Goal: Navigation & Orientation: Find specific page/section

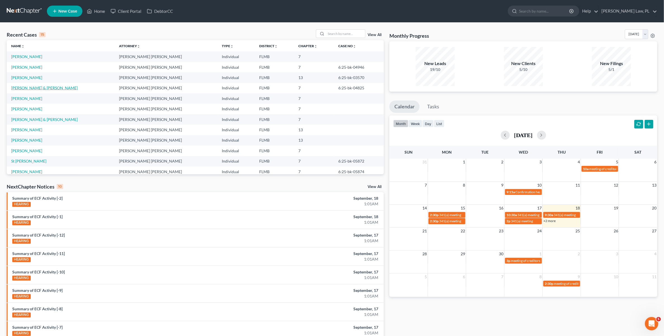
click at [37, 87] on link "[PERSON_NAME] & [PERSON_NAME]" at bounding box center [44, 87] width 66 height 5
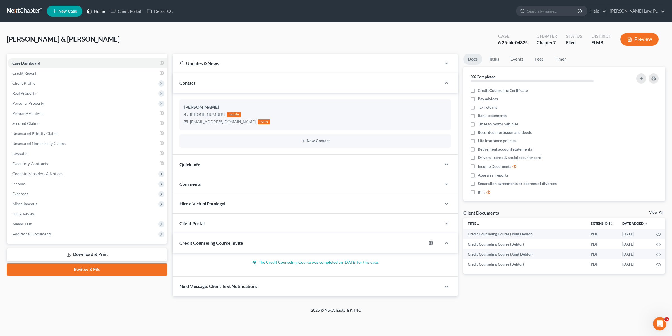
click at [95, 6] on link "Home" at bounding box center [96, 11] width 24 height 10
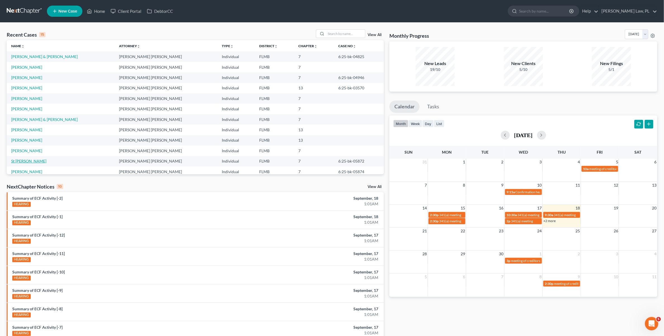
click at [32, 160] on link "St [PERSON_NAME]" at bounding box center [28, 161] width 35 height 5
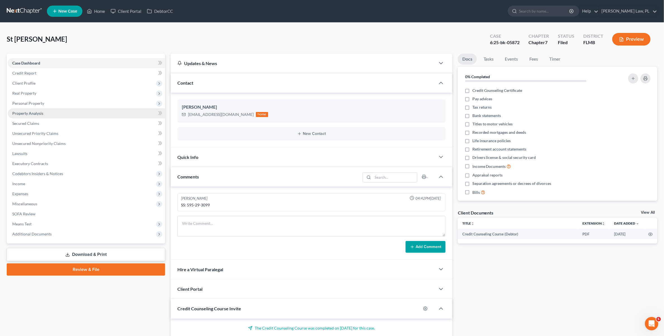
click at [46, 111] on link "Property Analysis" at bounding box center [86, 113] width 157 height 10
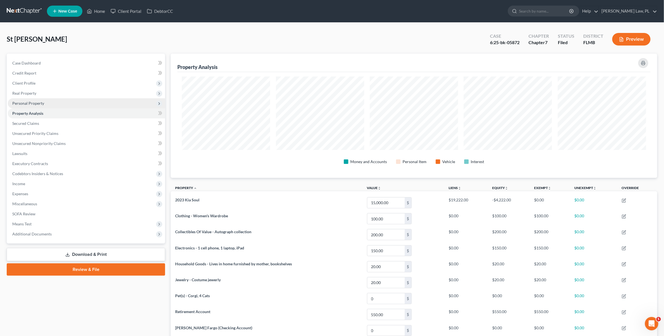
click at [31, 103] on span "Personal Property" at bounding box center [28, 103] width 32 height 5
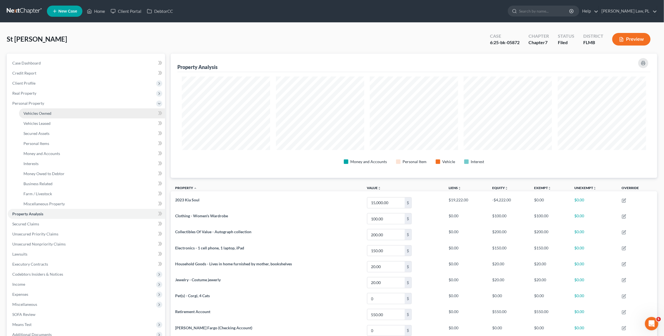
click at [47, 116] on link "Vehicles Owned" at bounding box center [92, 113] width 146 height 10
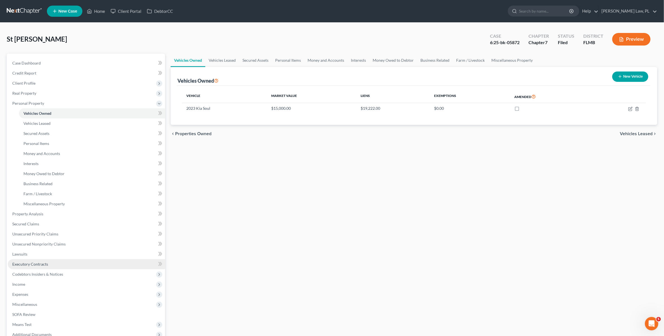
scroll to position [61, 0]
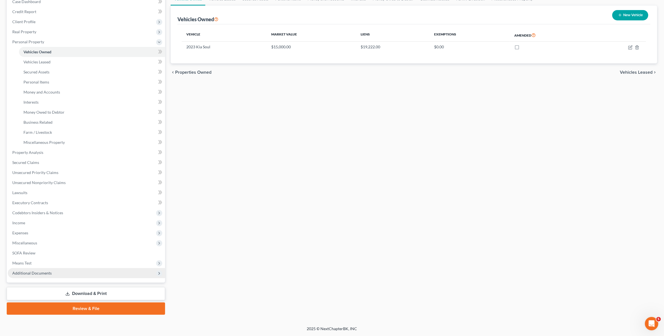
click at [56, 269] on span "Additional Documents" at bounding box center [86, 273] width 157 height 10
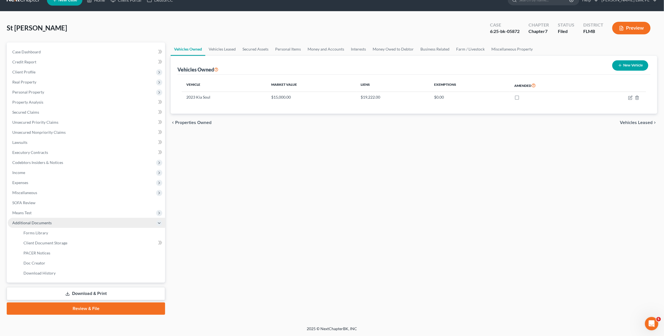
scroll to position [11, 0]
click at [64, 238] on link "Client Document Storage" at bounding box center [92, 243] width 146 height 10
select select "9"
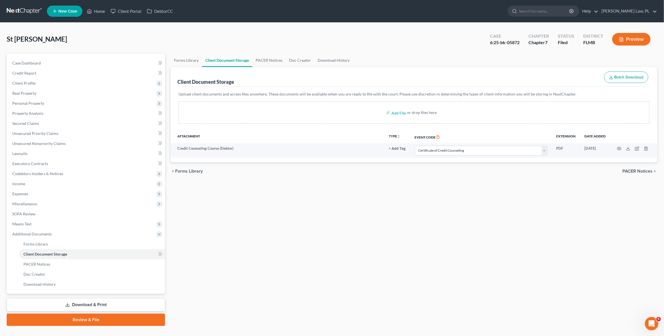
click at [632, 42] on button "Preview" at bounding box center [631, 39] width 38 height 13
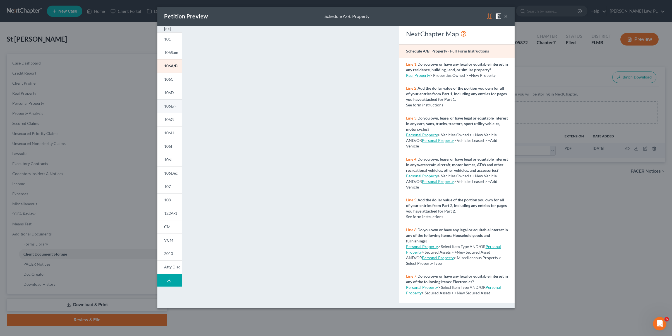
click at [174, 101] on link "106E/F" at bounding box center [169, 105] width 25 height 13
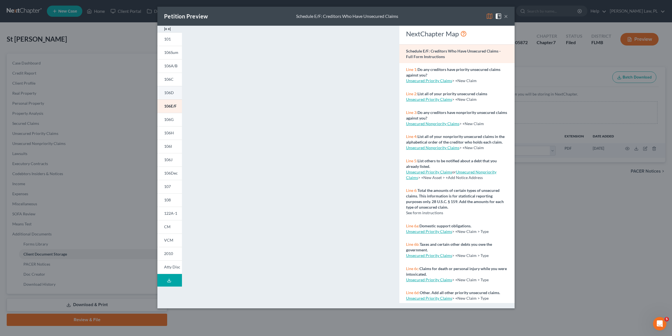
click at [167, 93] on span "106D" at bounding box center [169, 92] width 10 height 5
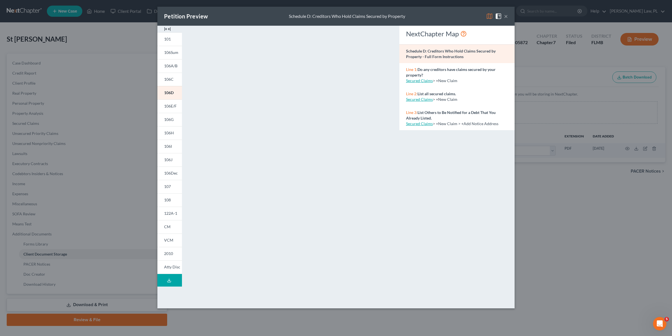
click at [505, 16] on button "×" at bounding box center [506, 16] width 4 height 7
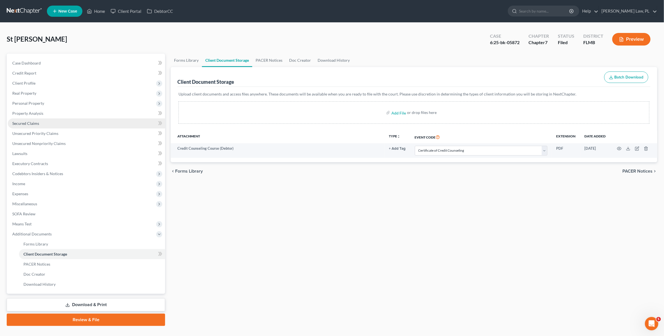
click at [35, 121] on span "Secured Claims" at bounding box center [25, 123] width 27 height 5
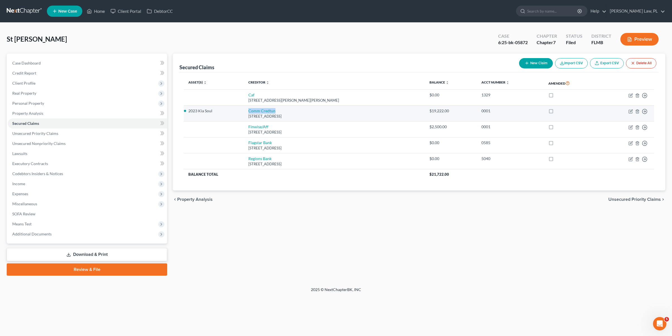
drag, startPoint x: 288, startPoint y: 112, endPoint x: 249, endPoint y: 114, distance: 39.4
click at [249, 114] on td "Comm Credtun [STREET_ADDRESS]" at bounding box center [334, 114] width 181 height 16
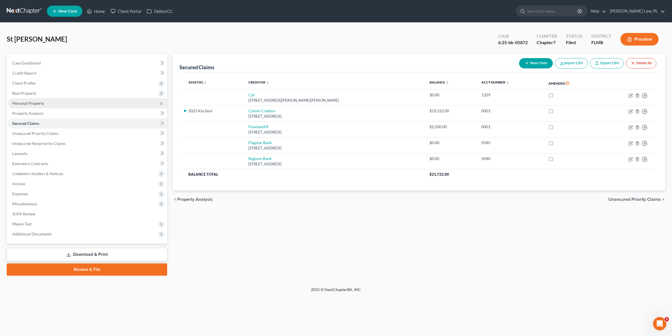
click at [30, 104] on span "Personal Property" at bounding box center [28, 103] width 32 height 5
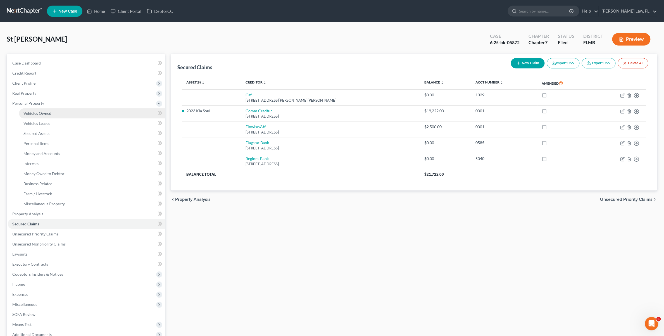
click at [46, 108] on link "Vehicles Owned" at bounding box center [92, 113] width 146 height 10
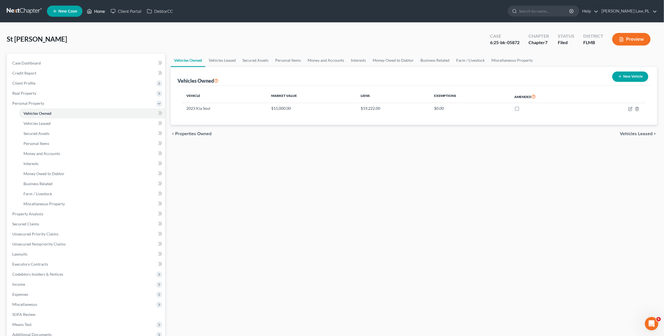
click at [103, 10] on link "Home" at bounding box center [96, 11] width 24 height 10
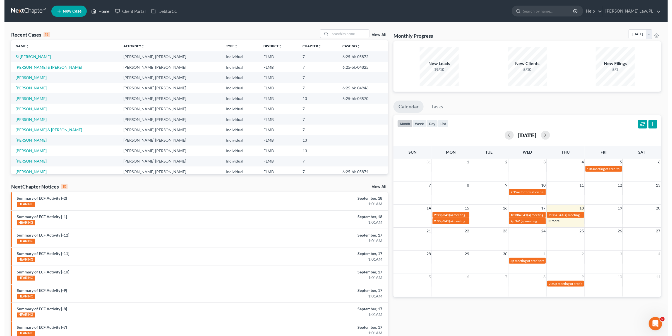
scroll to position [38, 0]
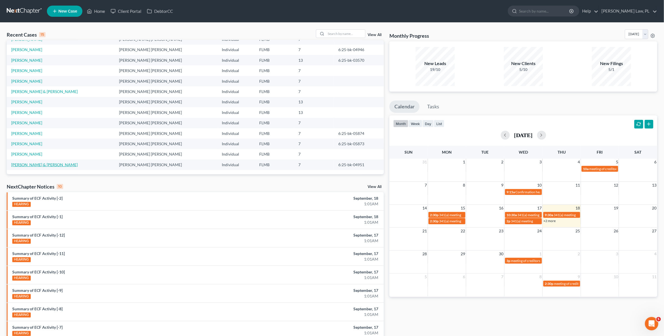
click at [34, 167] on link "[PERSON_NAME] & [PERSON_NAME]" at bounding box center [44, 164] width 66 height 5
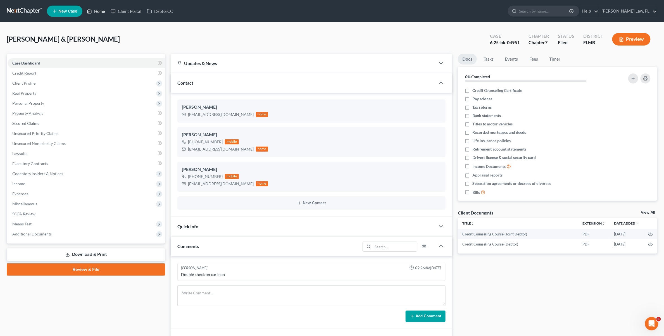
click at [99, 15] on link "Home" at bounding box center [96, 11] width 24 height 10
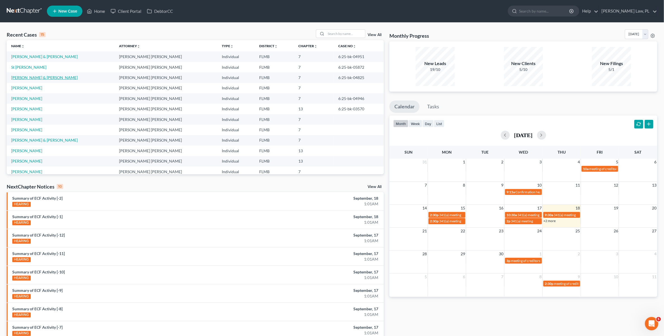
click at [39, 75] on link "[PERSON_NAME] & [PERSON_NAME]" at bounding box center [44, 77] width 66 height 5
